Goal: Information Seeking & Learning: Learn about a topic

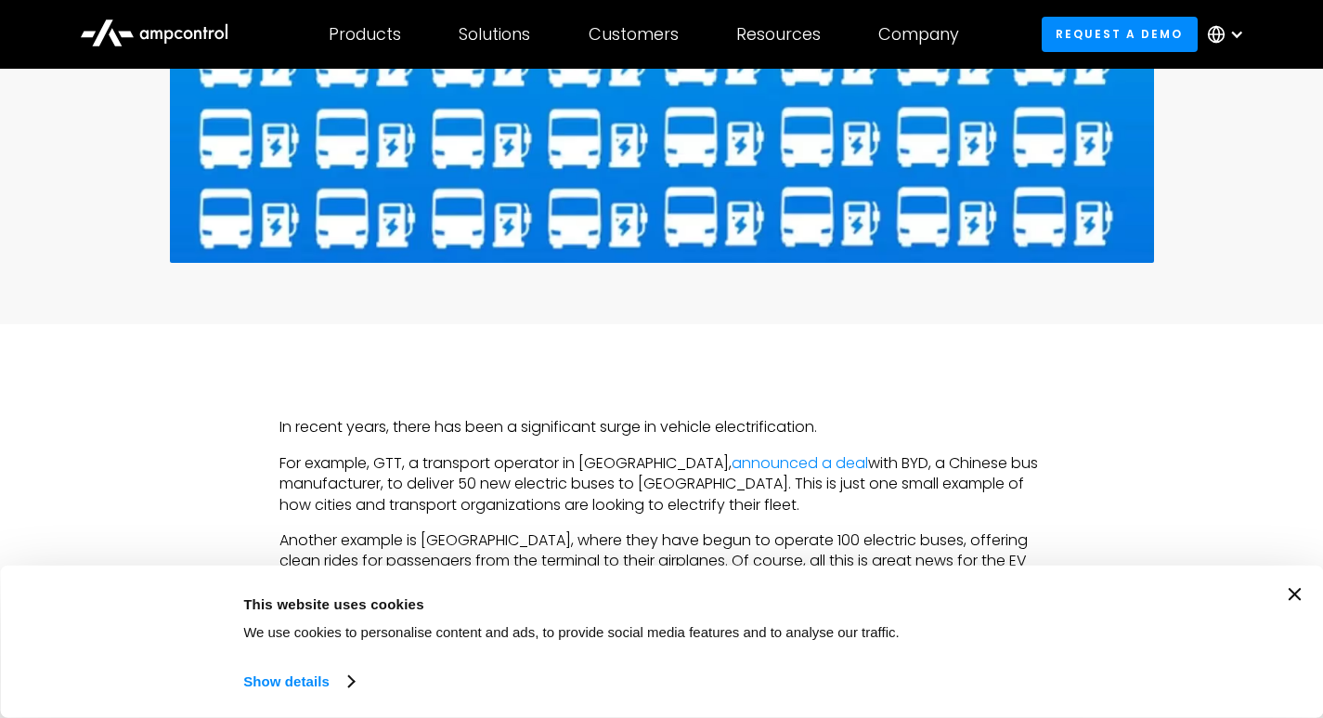
scroll to position [592, 0]
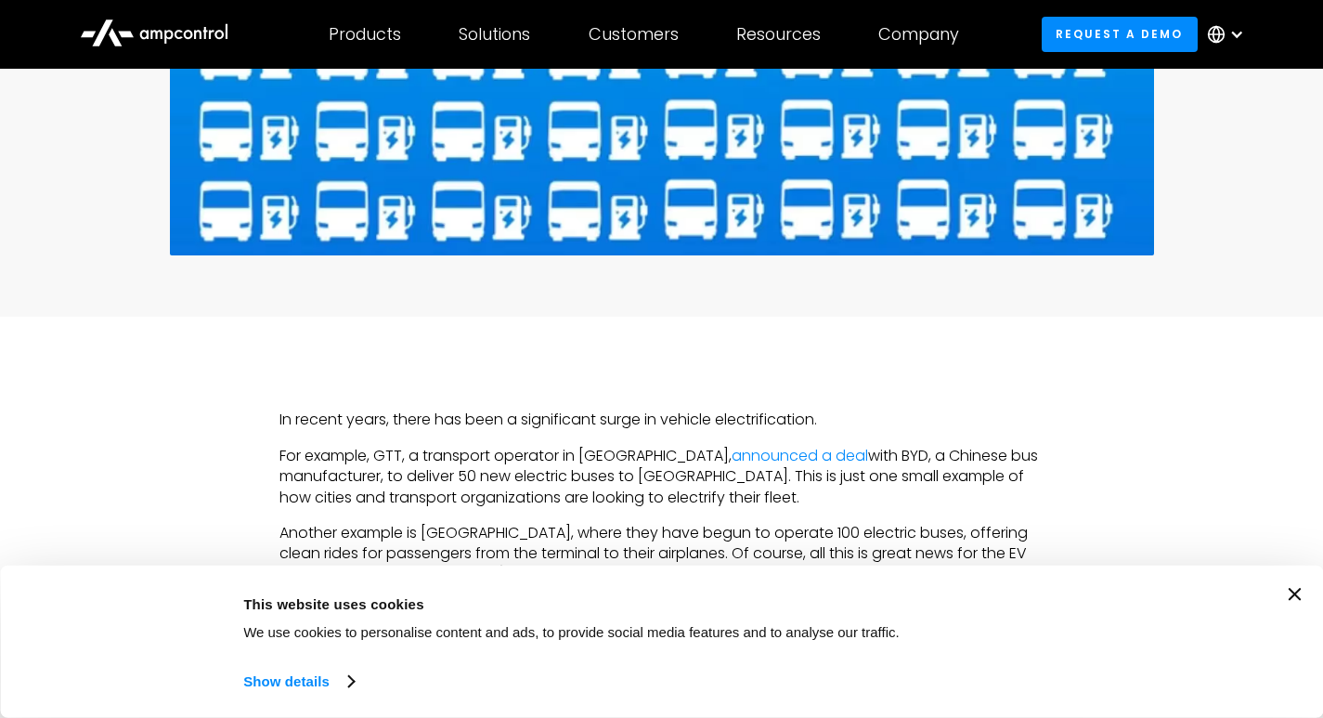
click at [1299, 593] on icon "Close banner" at bounding box center [1294, 594] width 13 height 13
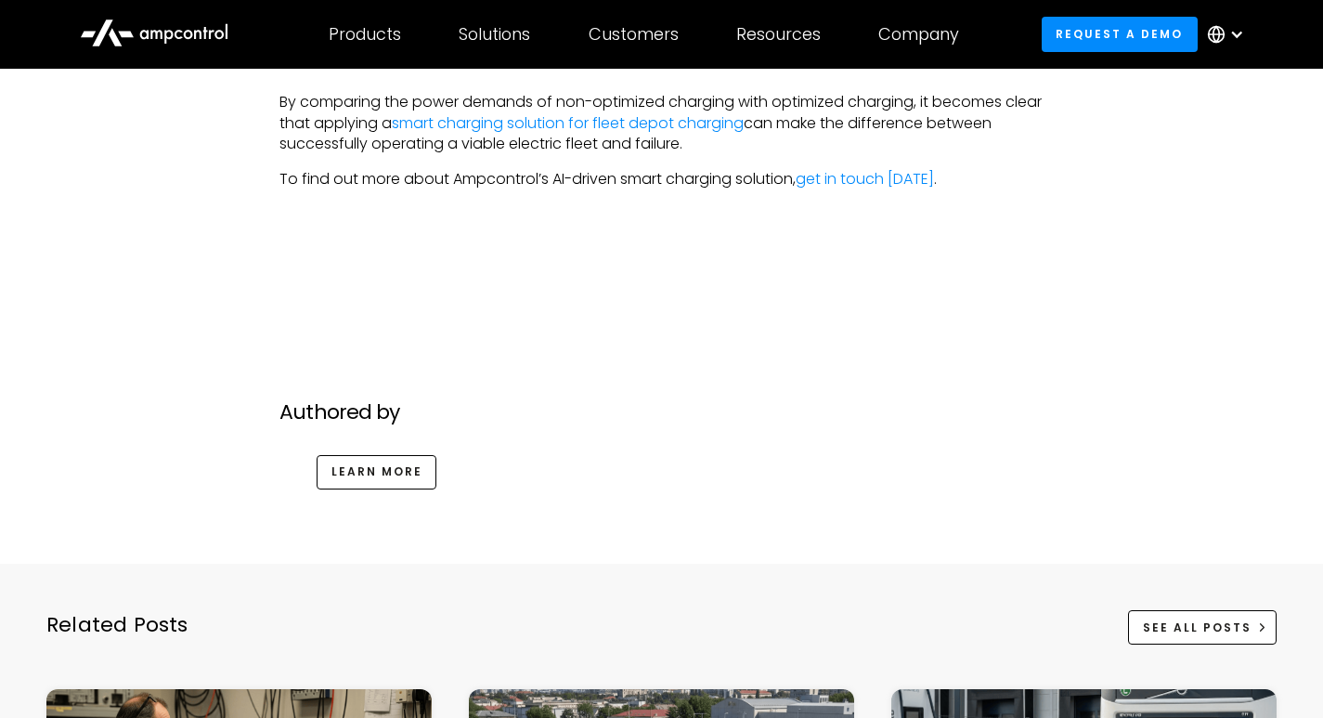
scroll to position [6515, 0]
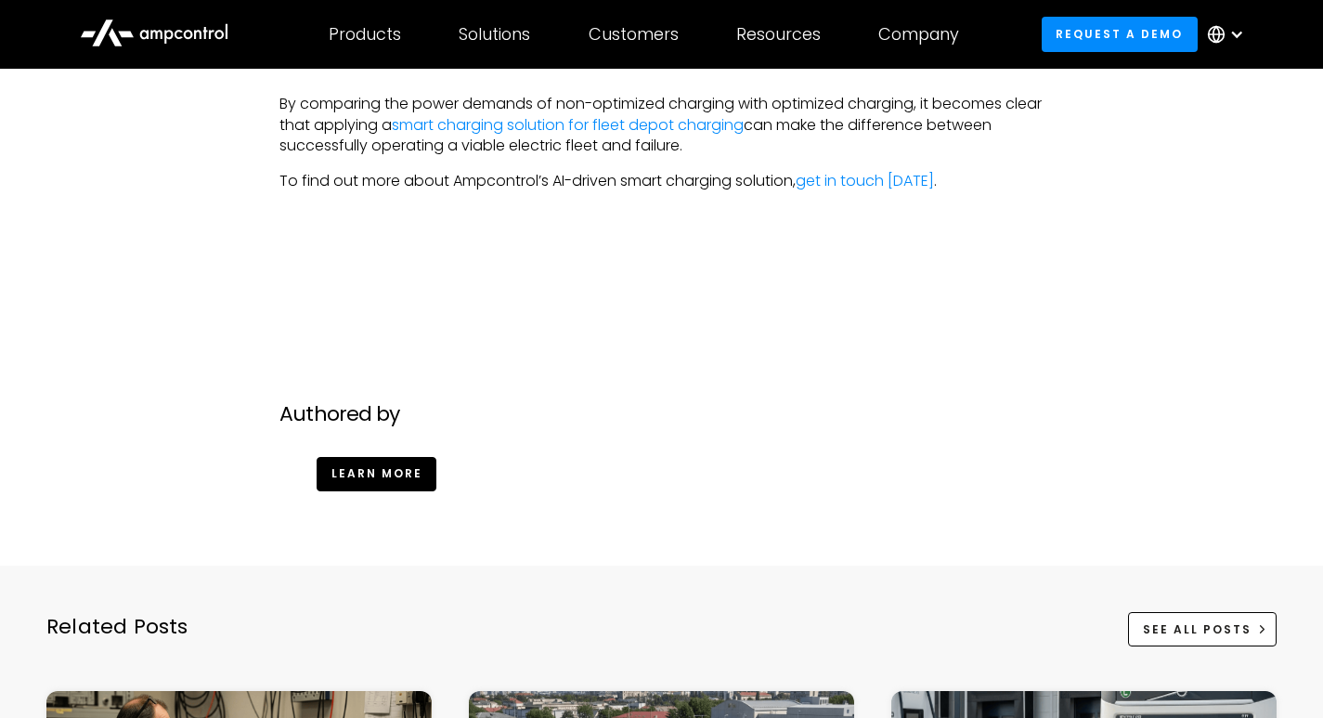
click at [402, 491] on link "Learn more" at bounding box center [377, 474] width 120 height 34
click at [347, 491] on link "Learn more" at bounding box center [377, 474] width 120 height 34
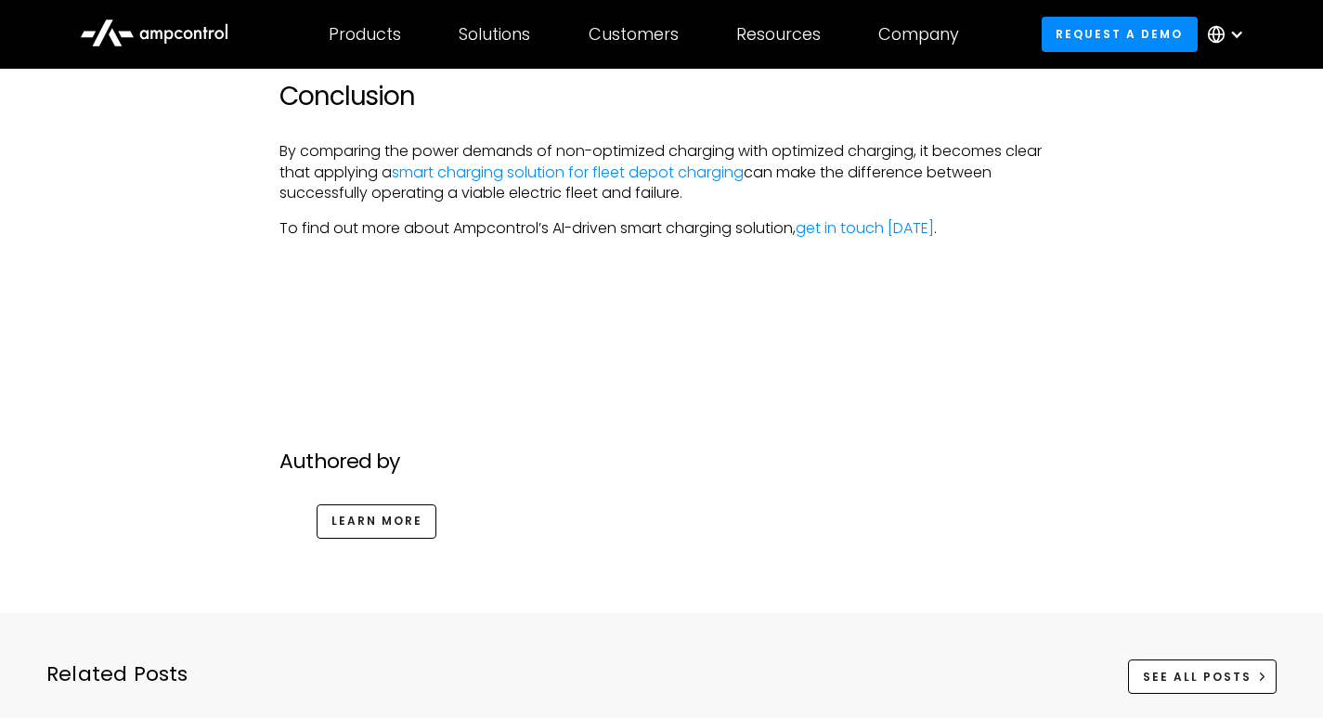
scroll to position [6466, 0]
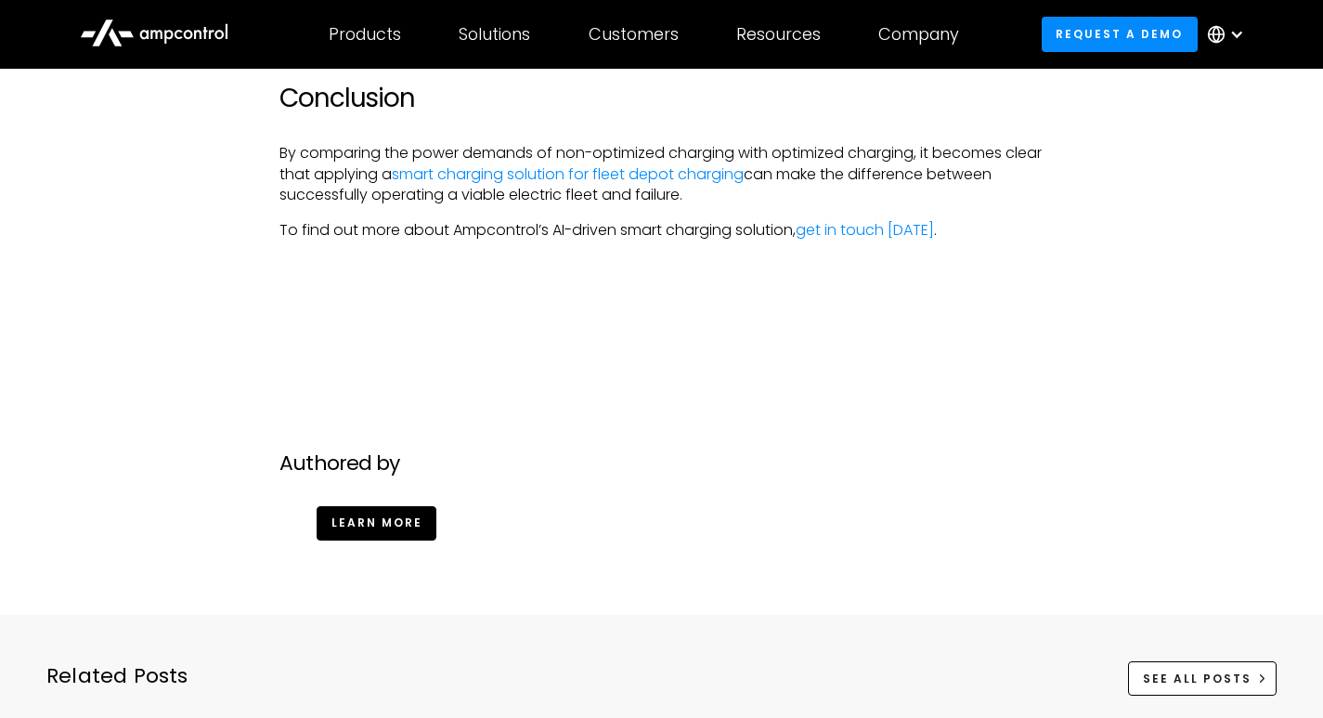
click at [380, 540] on link "Learn more" at bounding box center [377, 523] width 120 height 34
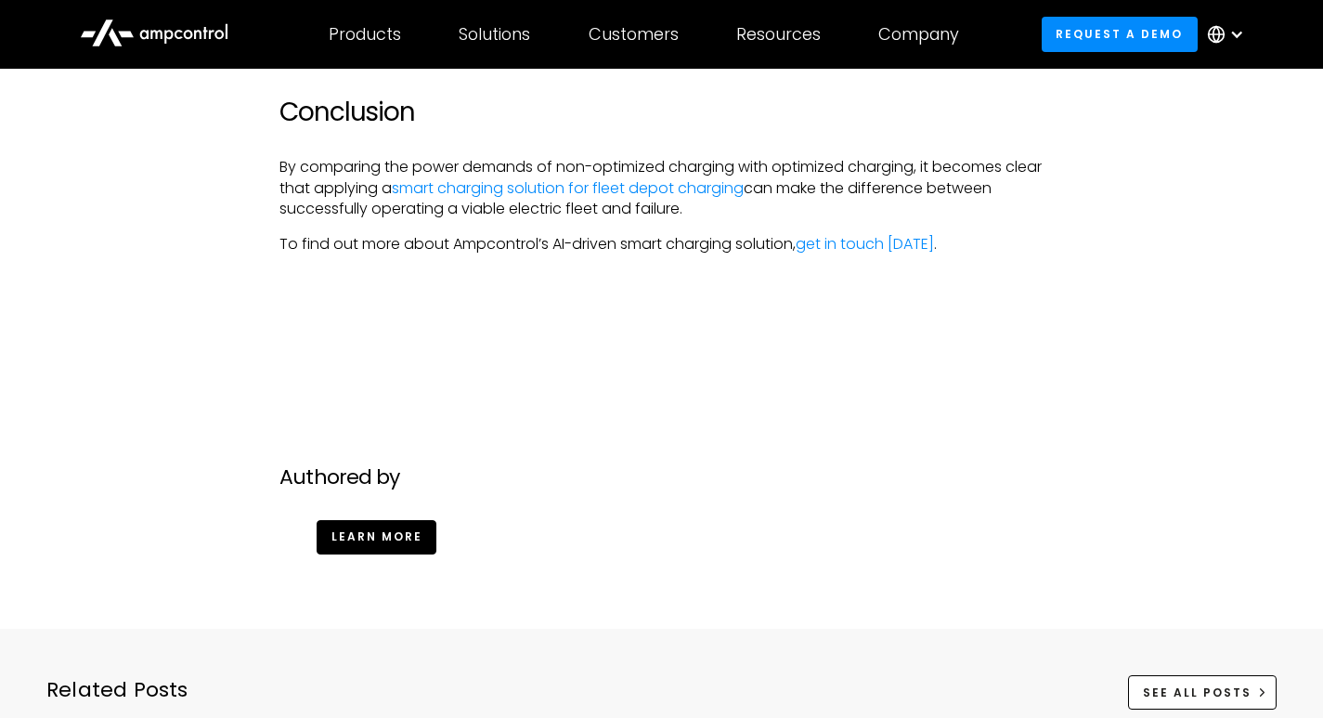
click at [382, 554] on link "Learn more" at bounding box center [377, 537] width 120 height 34
click at [640, 372] on div at bounding box center [662, 353] width 1202 height 37
